Goal: Task Accomplishment & Management: Manage account settings

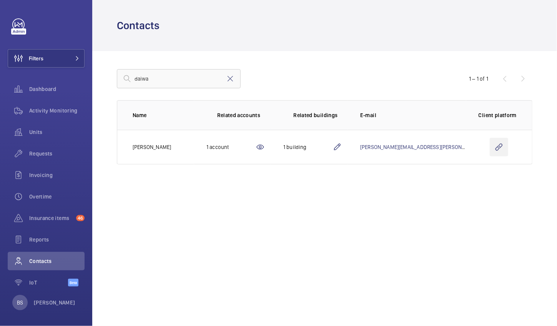
click at [500, 144] on wm-front-icon-button at bounding box center [498, 147] width 18 height 18
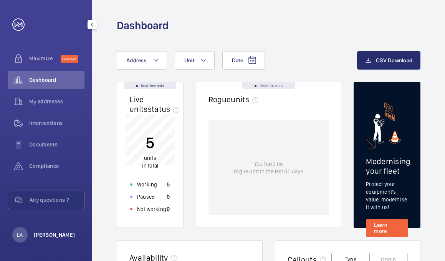
click at [43, 238] on p "[PERSON_NAME]" at bounding box center [54, 235] width 41 height 8
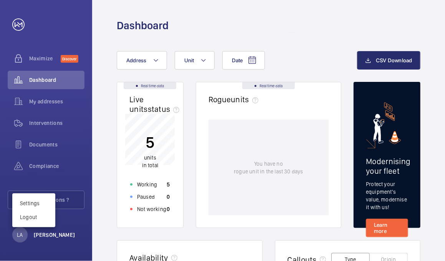
click at [34, 221] on div "Settings Logout" at bounding box center [33, 210] width 43 height 34
click at [34, 222] on button "Logout" at bounding box center [33, 217] width 43 height 14
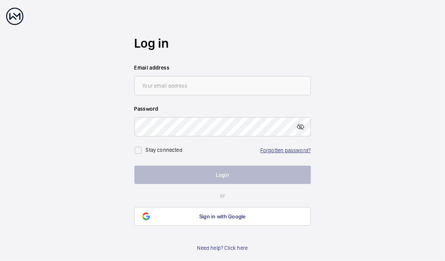
click at [295, 149] on link "Forgotten password?" at bounding box center [285, 150] width 50 height 6
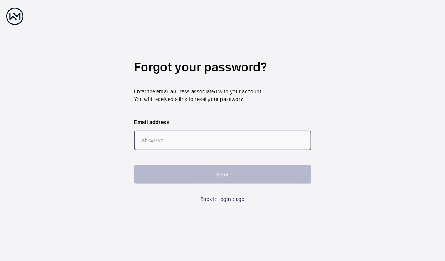
click at [190, 143] on input "email" at bounding box center [222, 140] width 177 height 19
paste input "[PERSON_NAME]"
click at [142, 139] on input "[PERSON_NAME]" at bounding box center [222, 140] width 177 height 19
drag, startPoint x: 186, startPoint y: 141, endPoint x: 42, endPoint y: 135, distance: 144.6
click at [42, 135] on wm-front-auth-container "Forgot your password? Enter the email address associated with your account. You…" at bounding box center [222, 130] width 445 height 261
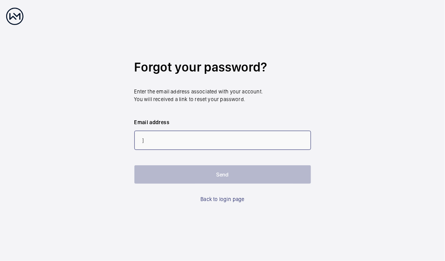
type input "]"
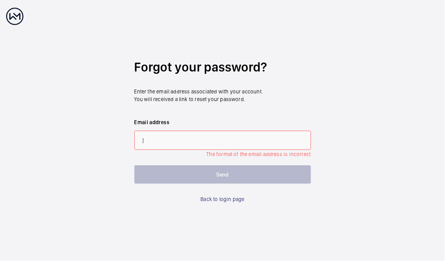
click at [152, 136] on input "]" at bounding box center [222, 140] width 177 height 19
paste input "[EMAIL_ADDRESS]"
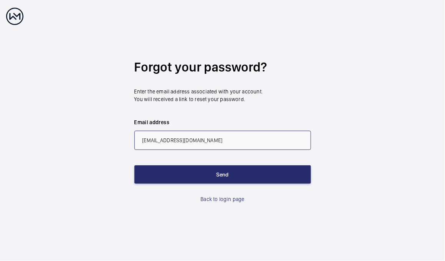
click at [148, 141] on input "[EMAIL_ADDRESS][DOMAIN_NAME]" at bounding box center [222, 140] width 177 height 19
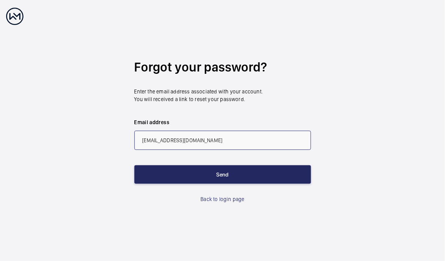
type input "[EMAIL_ADDRESS][DOMAIN_NAME]"
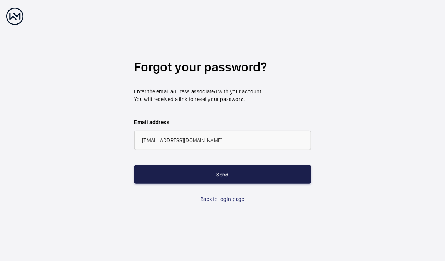
click at [156, 172] on button "Send" at bounding box center [222, 174] width 177 height 18
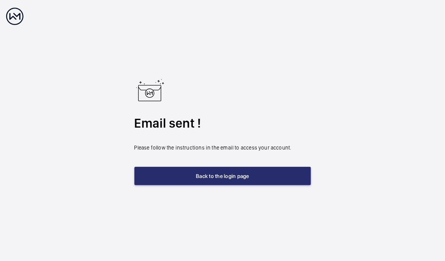
click at [153, 166] on div "Email sent ! Please follow the instructions in the email to access your account…" at bounding box center [222, 130] width 177 height 109
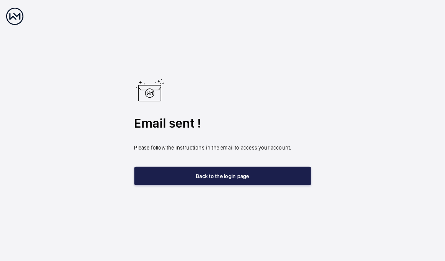
click at [155, 173] on button "Back to the login page" at bounding box center [222, 176] width 177 height 18
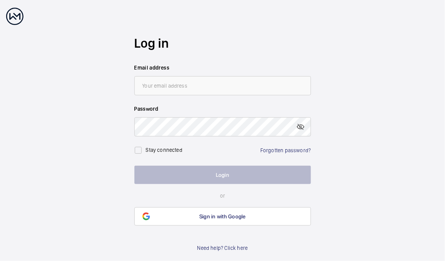
click at [281, 146] on div "Forgotten password?" at bounding box center [285, 150] width 50 height 8
click at [281, 147] on link "Forgotten password?" at bounding box center [285, 150] width 50 height 6
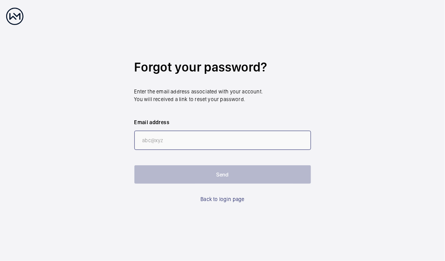
click at [170, 149] on input "email" at bounding box center [222, 140] width 177 height 19
paste input "[EMAIL_ADDRESS][DOMAIN_NAME]"
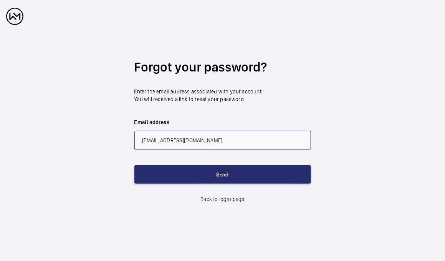
click at [138, 138] on input "[EMAIL_ADDRESS][DOMAIN_NAME]" at bounding box center [222, 140] width 177 height 19
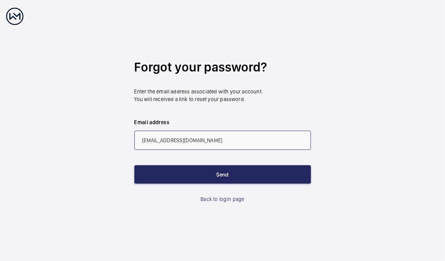
type input "[EMAIL_ADDRESS][DOMAIN_NAME]"
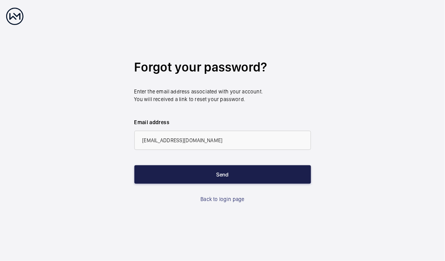
click at [178, 172] on button "Send" at bounding box center [222, 174] width 177 height 18
